Goal: Transaction & Acquisition: Purchase product/service

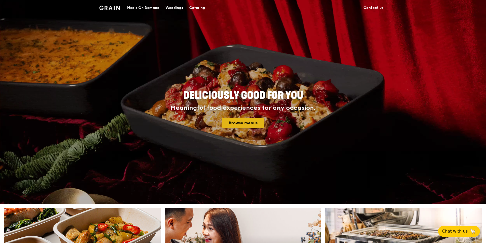
click at [250, 122] on link "Browse menus" at bounding box center [242, 123] width 41 height 11
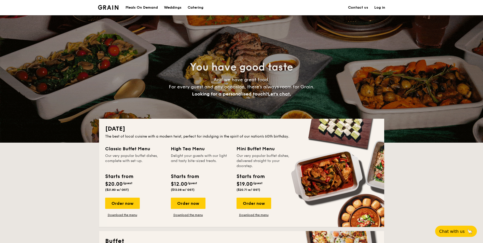
click at [153, 8] on div "Meals On Demand" at bounding box center [141, 7] width 32 height 15
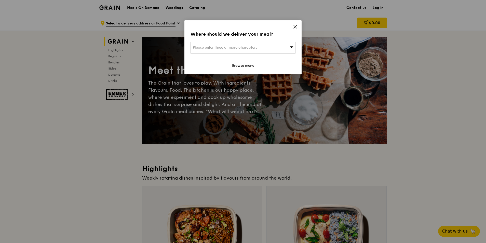
click at [293, 24] on div "Where should we deliver your meal? Please enter three or more characters Browse…" at bounding box center [242, 47] width 117 height 54
click at [291, 24] on div "Where should we deliver your meal? Please enter three or more characters Browse…" at bounding box center [242, 47] width 117 height 54
click at [294, 26] on icon at bounding box center [294, 26] width 3 height 3
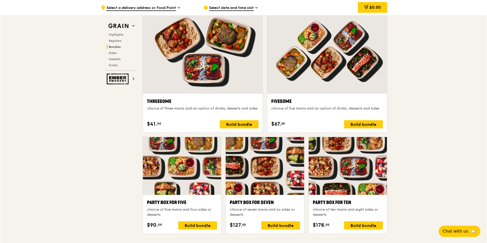
scroll to position [967, 0]
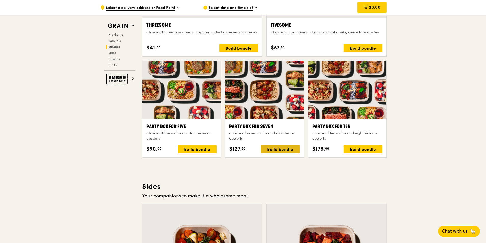
click at [290, 152] on div "Build bundle" at bounding box center [280, 149] width 39 height 8
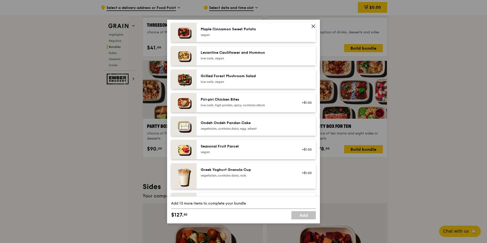
scroll to position [484, 0]
